Goal: Information Seeking & Learning: Find specific fact

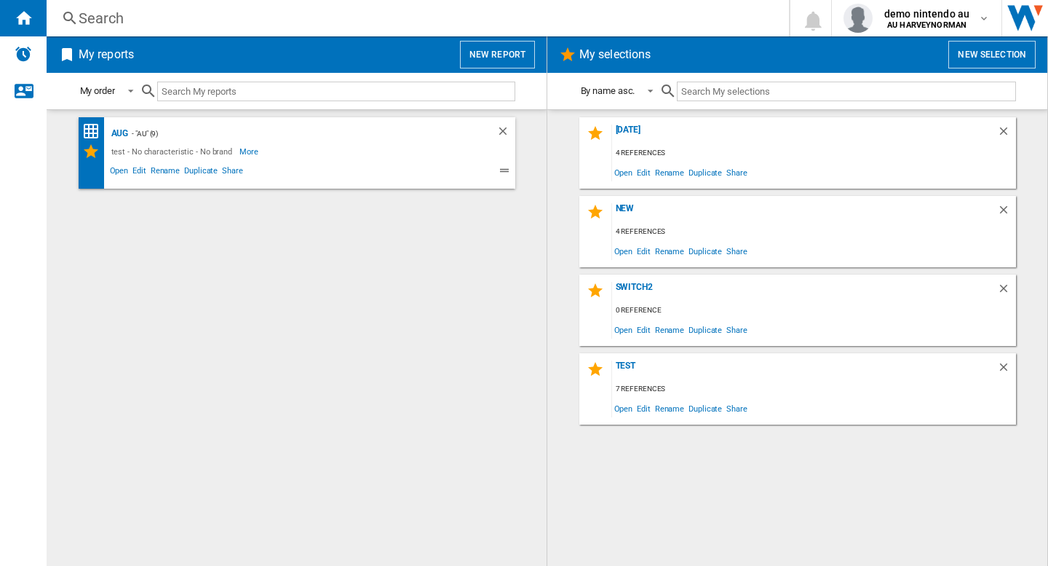
click at [222, 351] on div "Aug - "AU" (9) test - No characteristic - No brand More Less Open Edit Rename D…" at bounding box center [296, 337] width 471 height 441
click at [189, 11] on div "Search" at bounding box center [415, 18] width 673 height 20
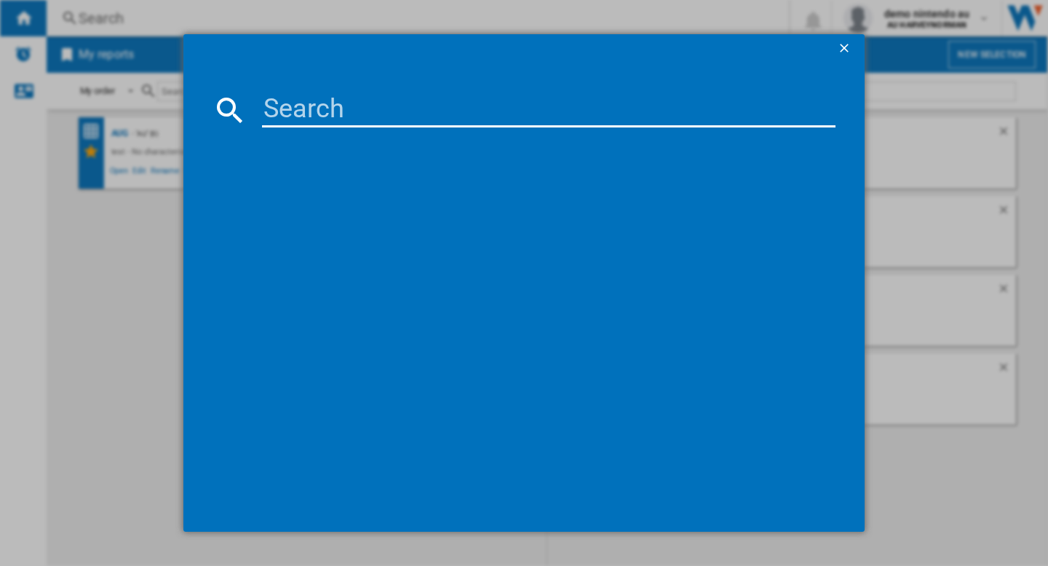
click at [291, 108] on input at bounding box center [549, 109] width 574 height 35
paste input "NINTENDO STREET FIGHTER 6 YEARS 1 2 FIGHTERS EDITION NINTENDO SWITCH 2"
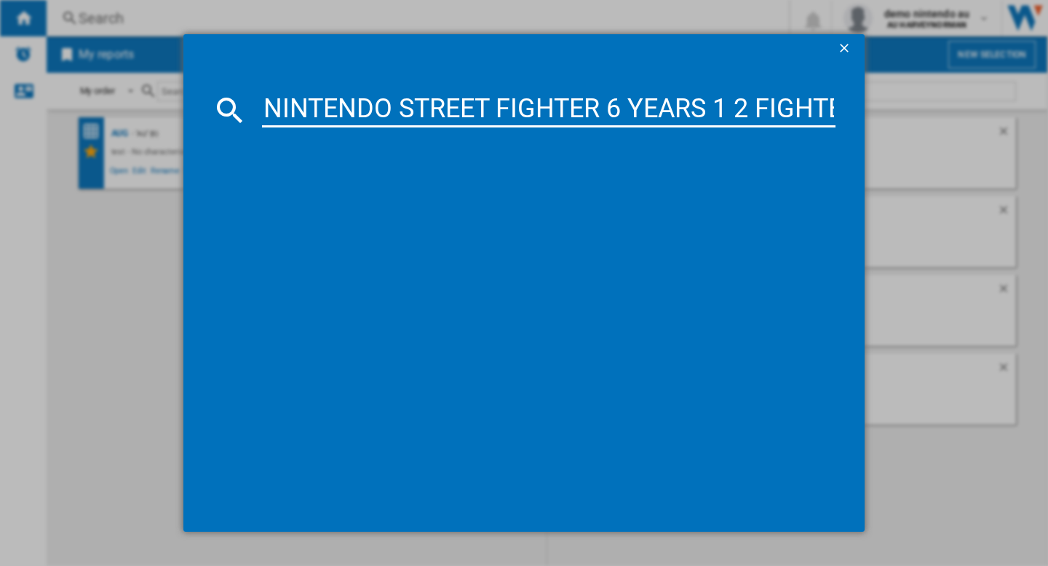
scroll to position [0, 408]
type input "NINTENDO STREET FIGHTER 6 YEARS 1 2 FIGHTERS EDITION NINTENDO SWITCH 2"
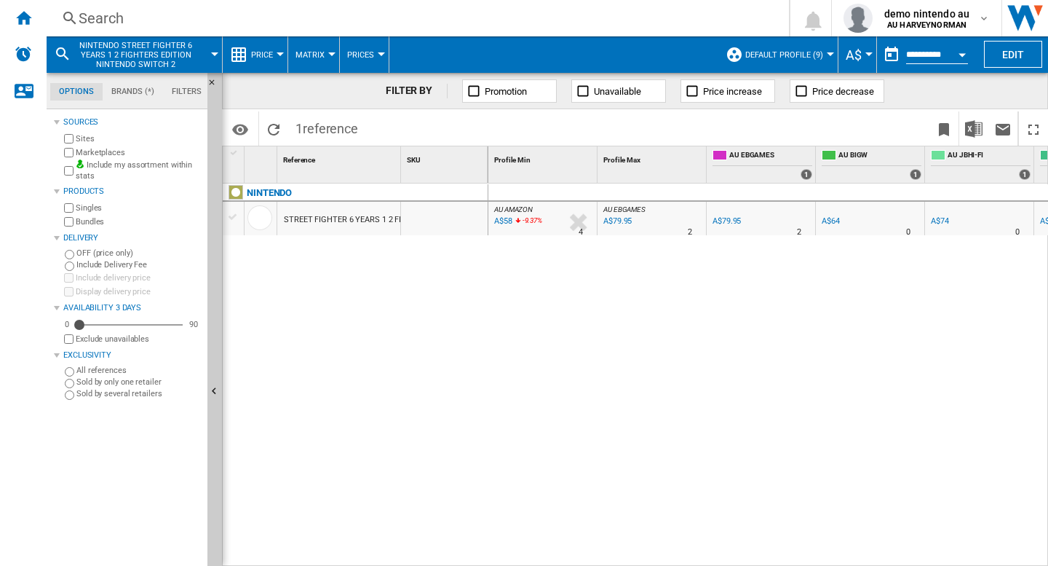
scroll to position [0, 422]
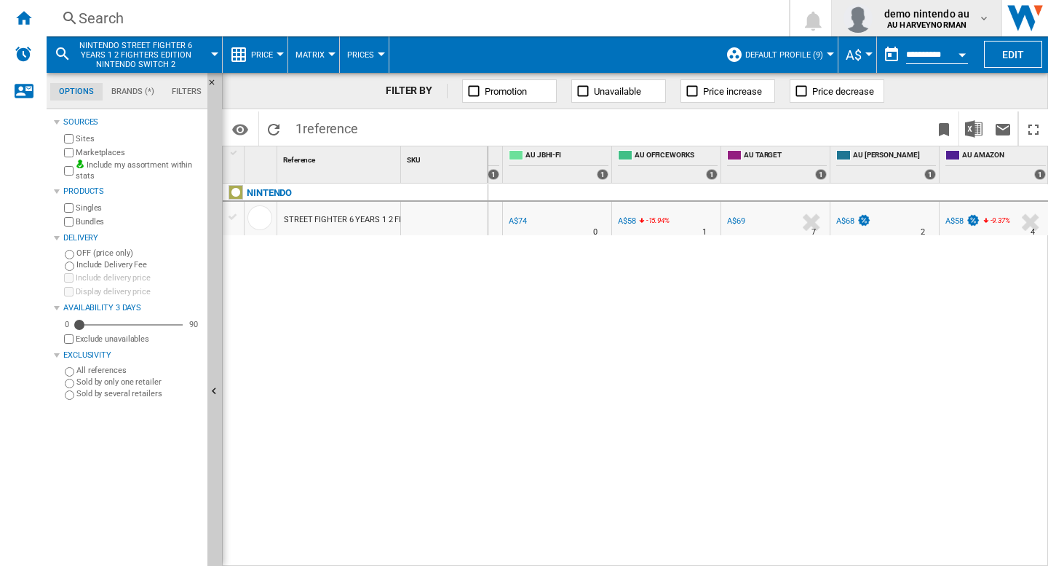
click at [937, 14] on span "demo nintendo au" at bounding box center [926, 14] width 85 height 15
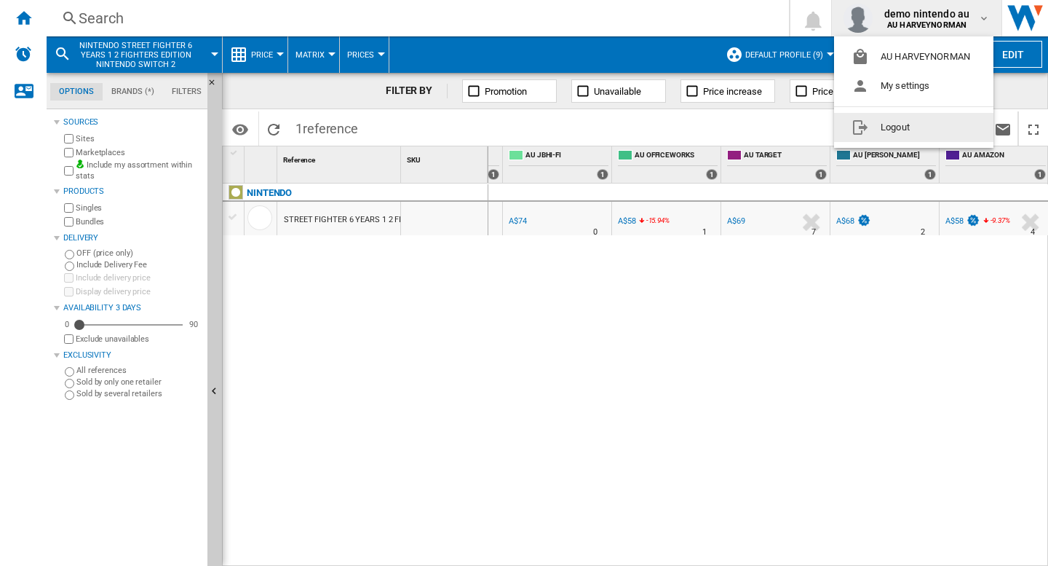
click at [900, 121] on button "Logout" at bounding box center [913, 127] width 159 height 29
